Goal: Information Seeking & Learning: Learn about a topic

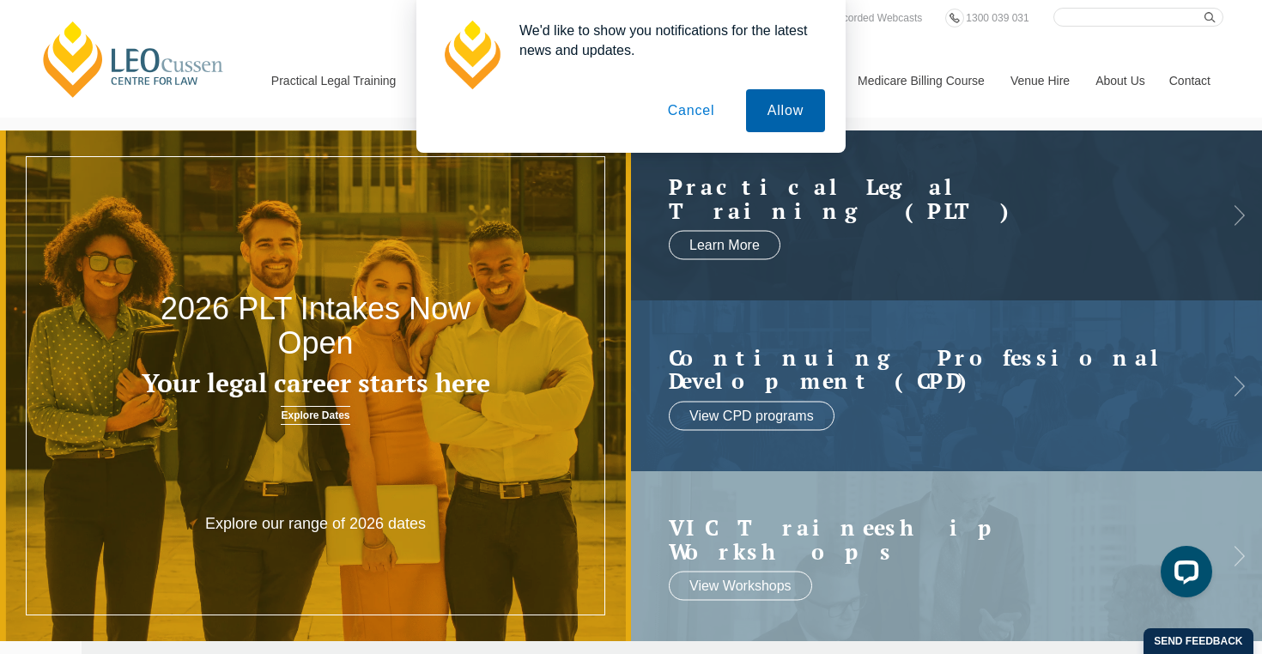
click at [776, 105] on button "Allow" at bounding box center [785, 110] width 79 height 43
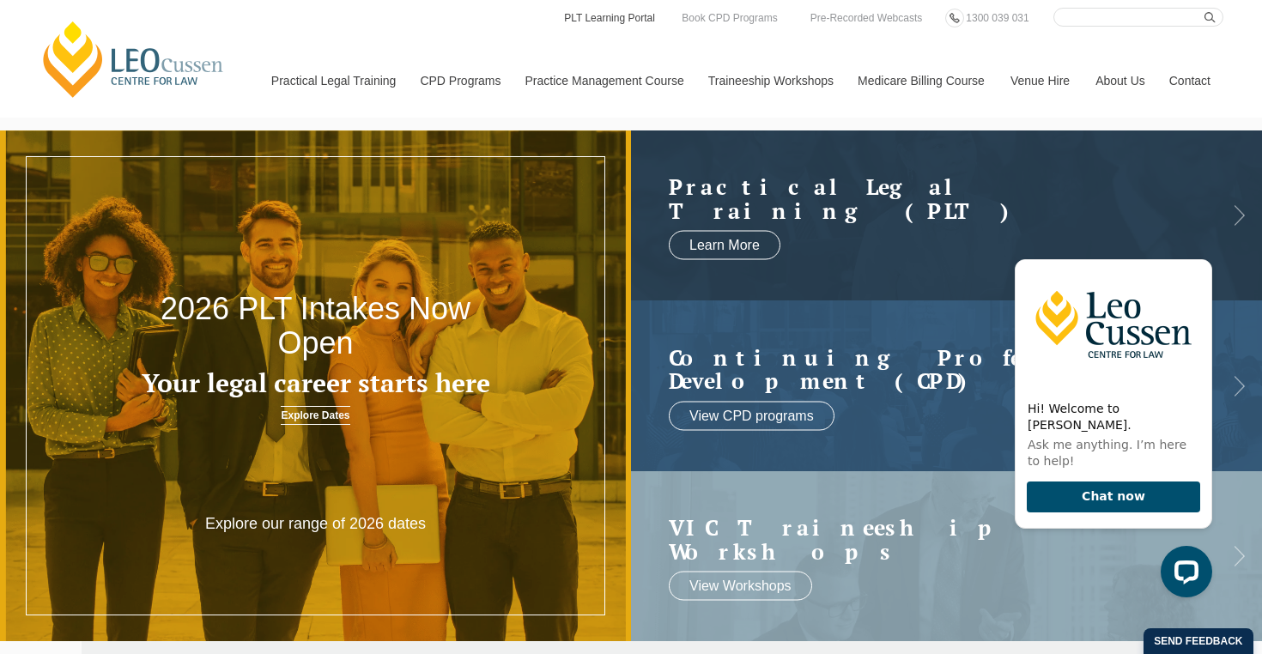
click at [635, 15] on link "PLT Learning Portal" at bounding box center [609, 18] width 94 height 19
click at [636, 15] on link "PLT Learning Portal" at bounding box center [609, 18] width 94 height 19
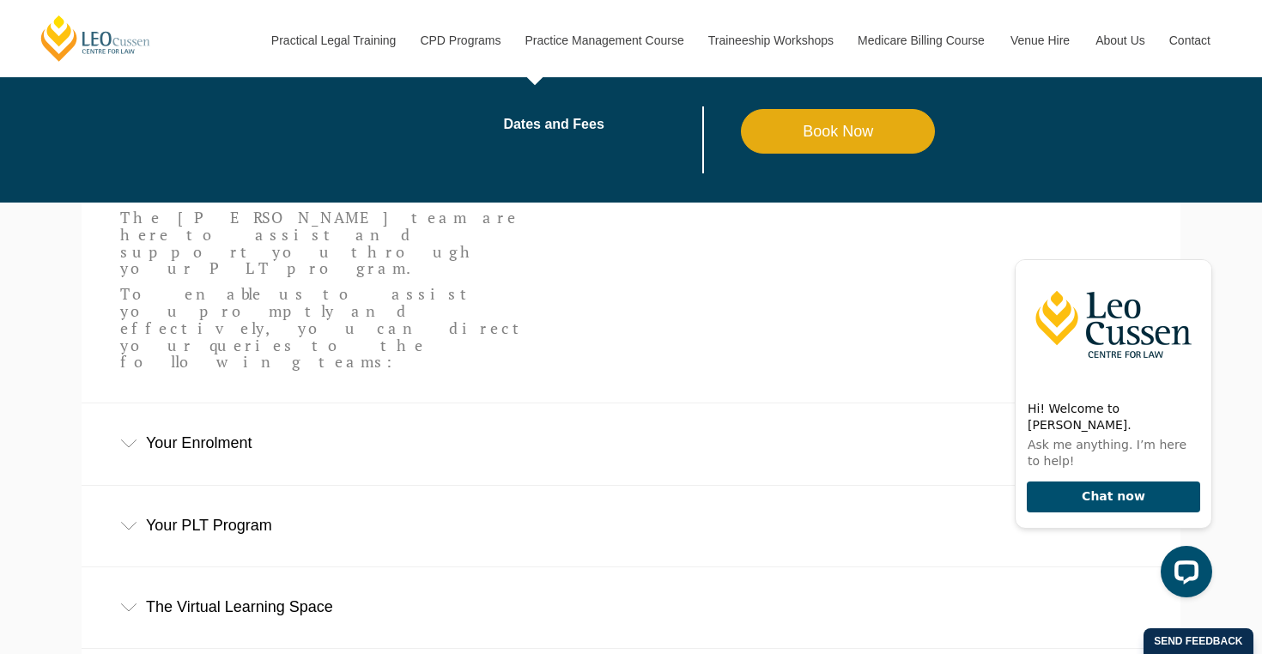
scroll to position [424, 0]
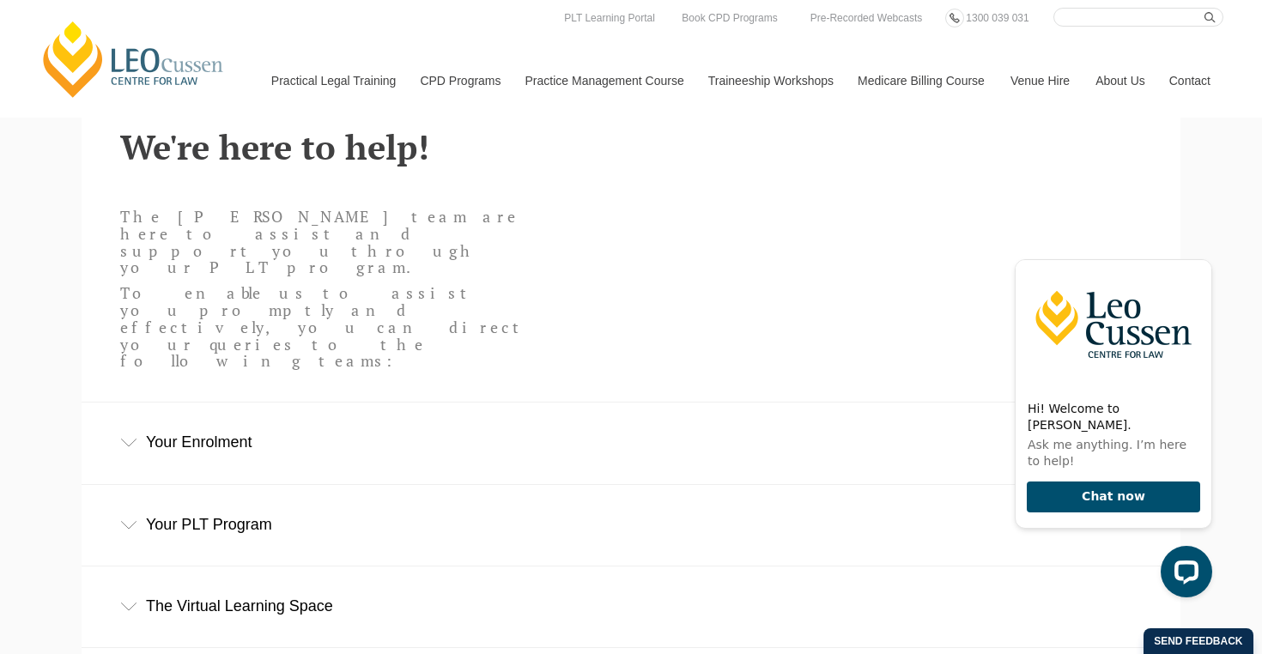
click at [222, 403] on div "Your Enrolment" at bounding box center [631, 443] width 1099 height 80
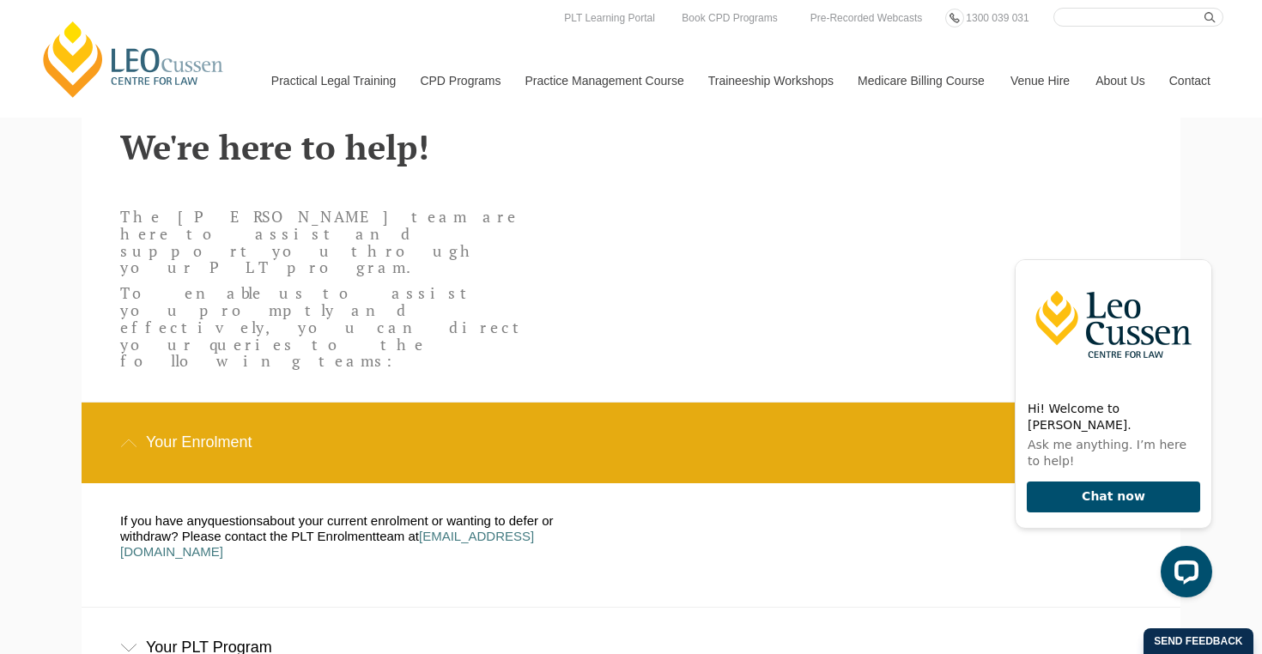
click at [300, 608] on div "Your PLT Program" at bounding box center [631, 648] width 1099 height 80
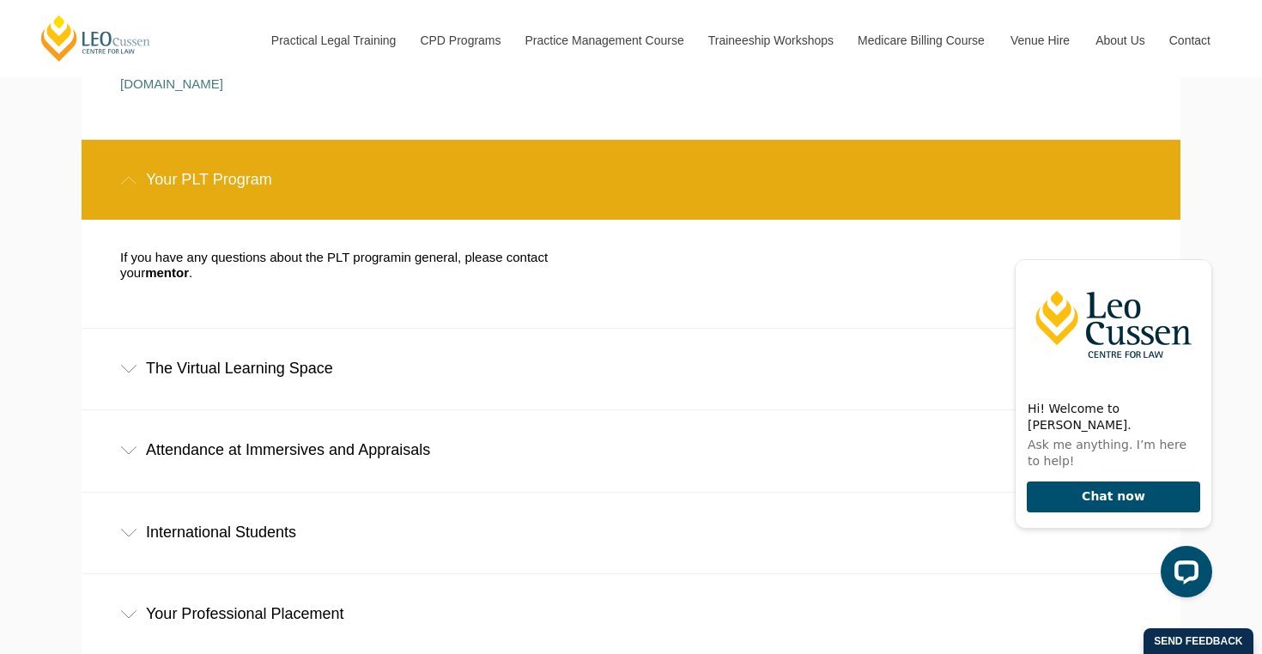
scroll to position [963, 0]
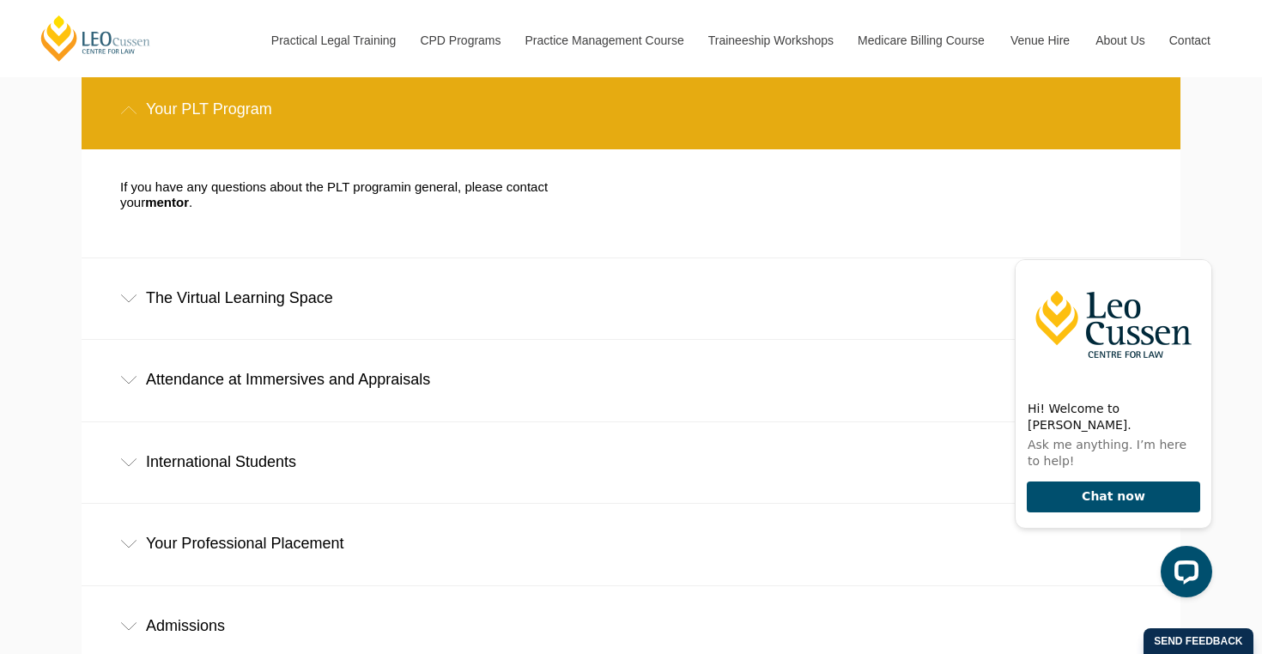
click at [301, 504] on div "Your Professional Placement" at bounding box center [631, 544] width 1099 height 80
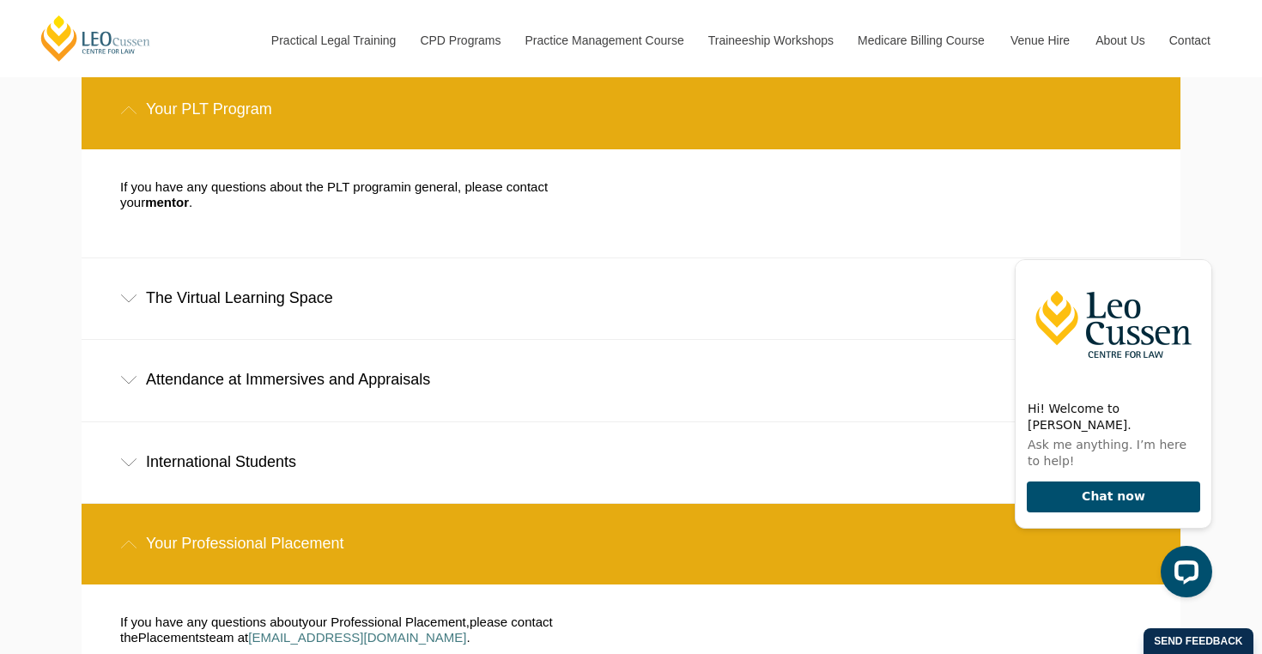
click at [301, 504] on div "Your Professional Placement" at bounding box center [631, 544] width 1099 height 80
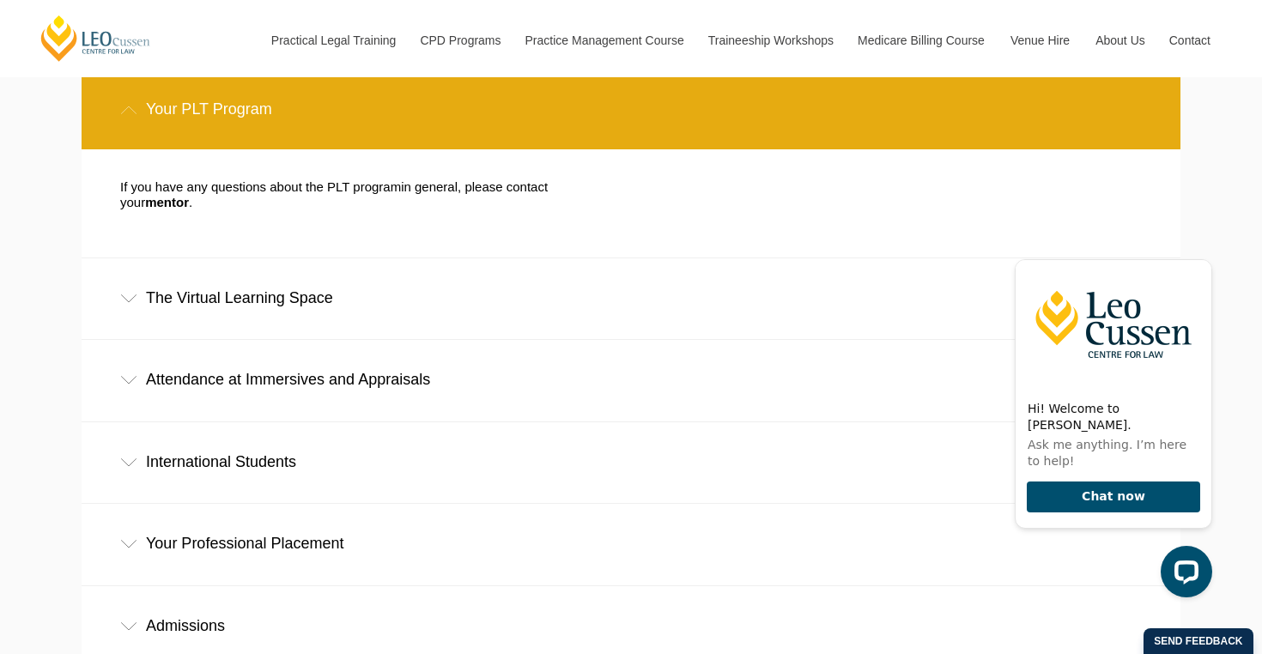
click at [288, 586] on div "Admissions" at bounding box center [631, 626] width 1099 height 80
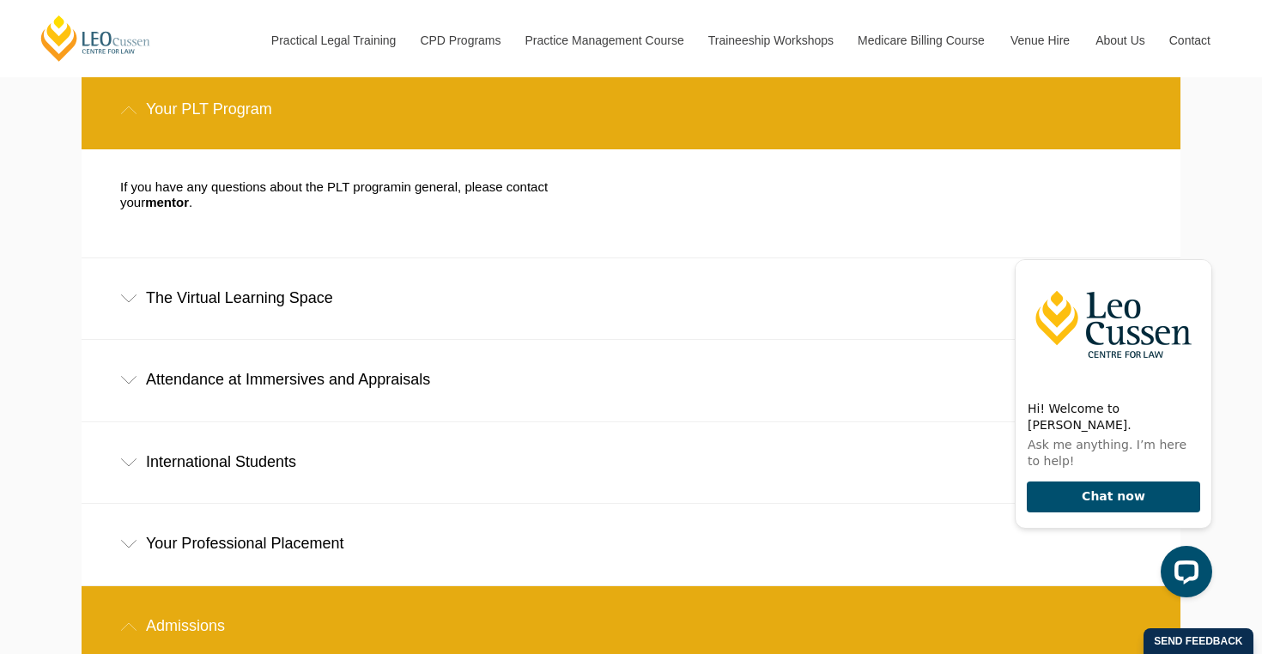
click at [288, 586] on div "Admissions" at bounding box center [631, 626] width 1099 height 80
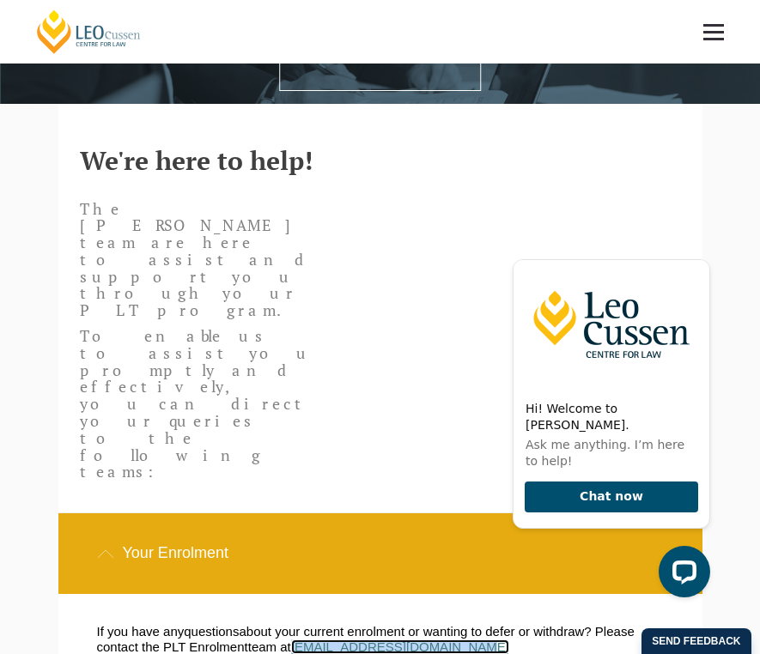
scroll to position [0, 0]
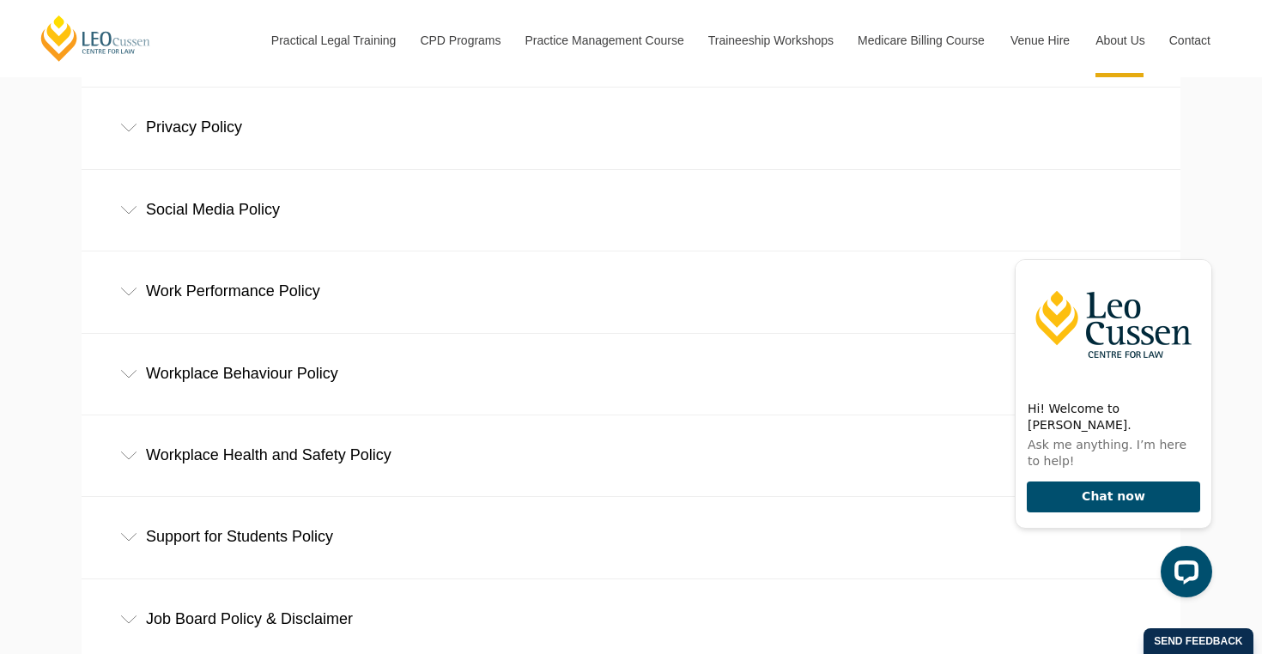
scroll to position [1355, 0]
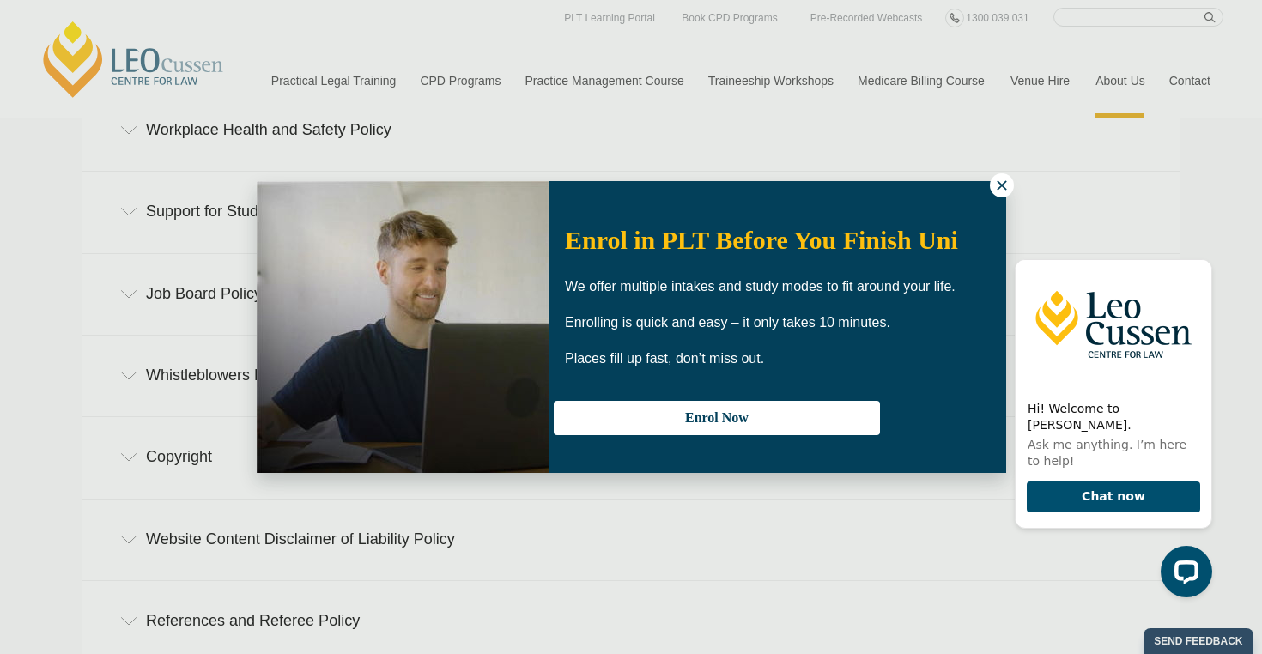
click at [1012, 180] on div "Enrol in PLT Before You Finish Uni We offer multiple intakes and study modes to…" at bounding box center [631, 327] width 1262 height 654
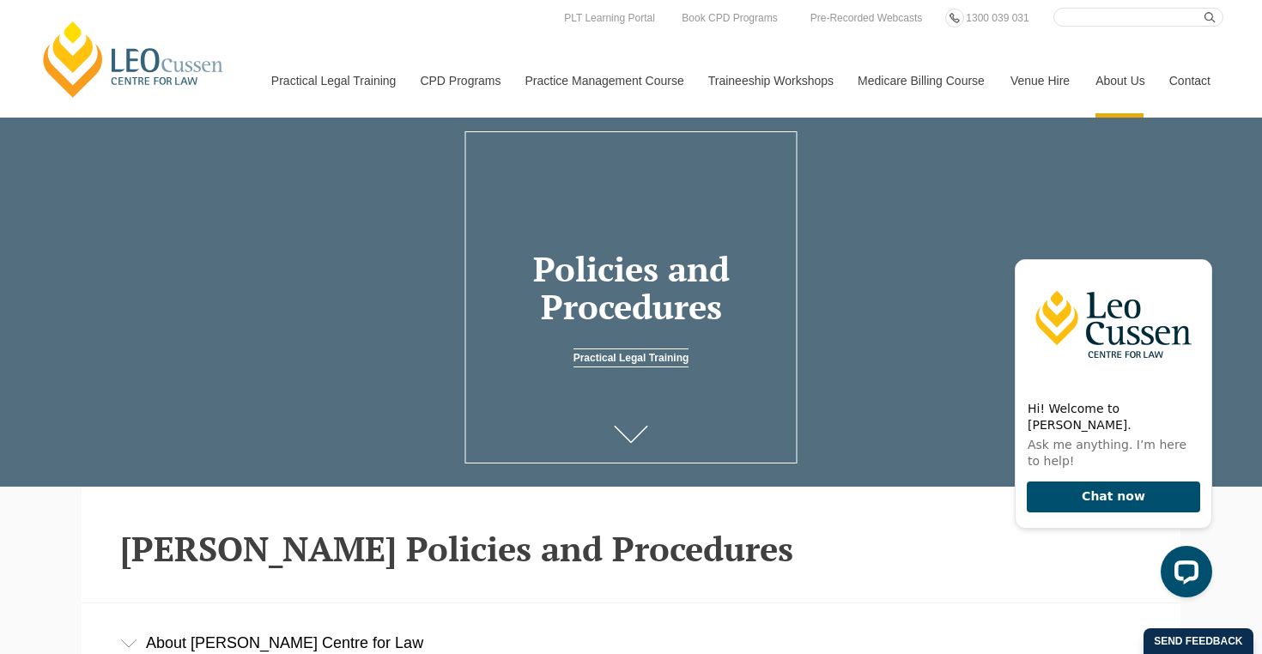
scroll to position [0, 0]
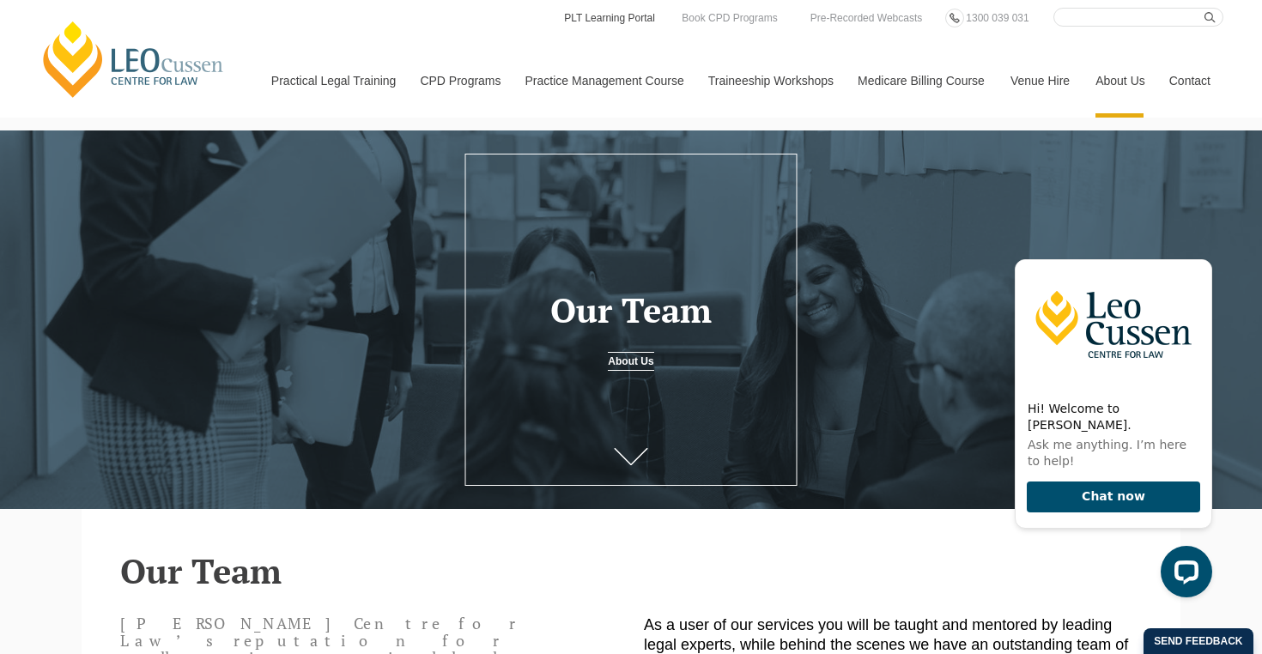
click at [604, 18] on link "PLT Learning Portal" at bounding box center [609, 18] width 94 height 19
